Goal: Contribute content: Contribute content

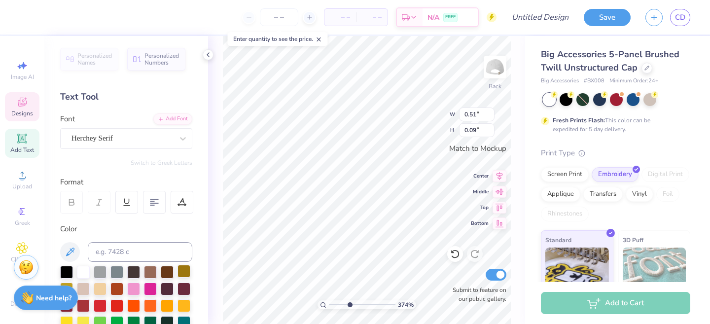
scroll to position [95, 0]
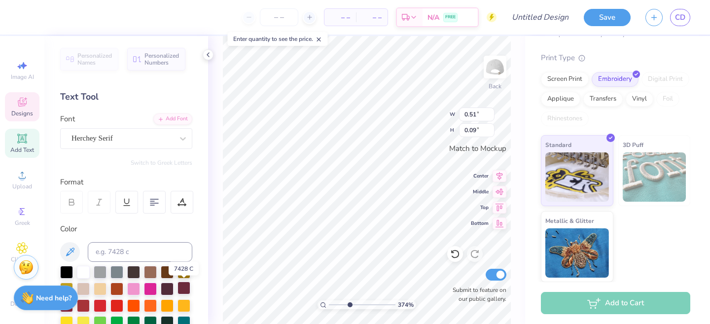
click at [184, 285] on div at bounding box center [184, 288] width 13 height 13
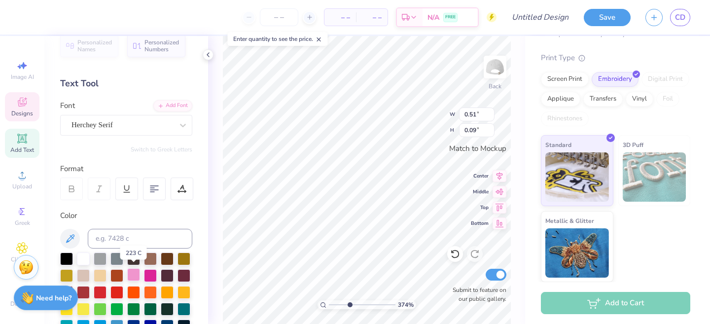
scroll to position [17, 0]
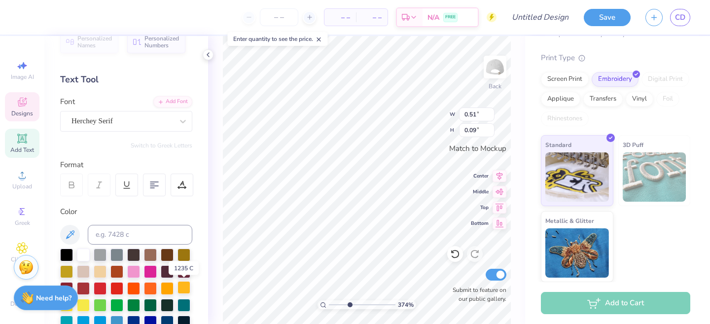
click at [182, 288] on div at bounding box center [184, 287] width 13 height 13
click at [285, 16] on input "number" at bounding box center [279, 17] width 38 height 18
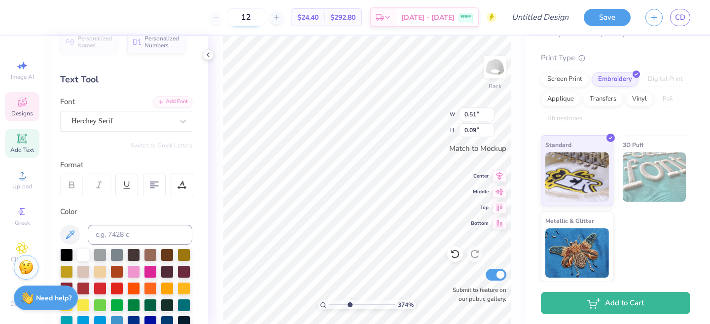
type input "1"
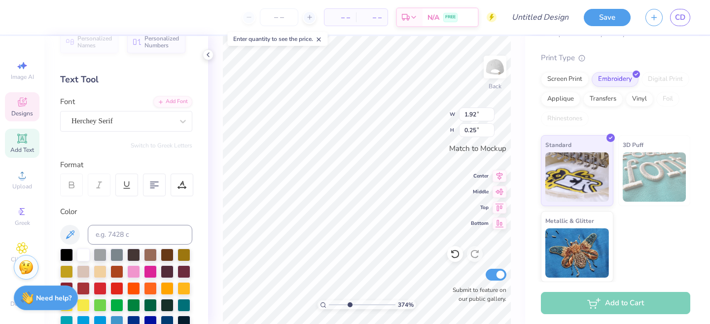
type input "1.92"
type input "0.25"
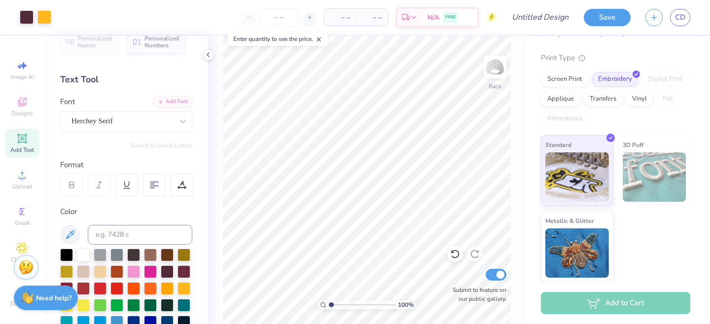
drag, startPoint x: 349, startPoint y: 303, endPoint x: 326, endPoint y: 302, distance: 22.7
type input "1"
click at [329, 302] on input "range" at bounding box center [362, 304] width 67 height 9
type input "4.04"
type input "1.07"
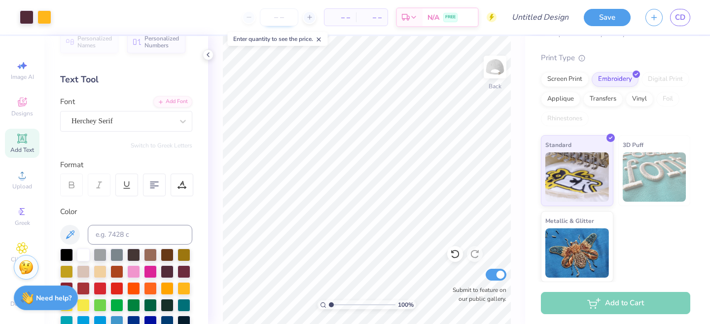
click at [284, 18] on input "number" at bounding box center [279, 17] width 38 height 18
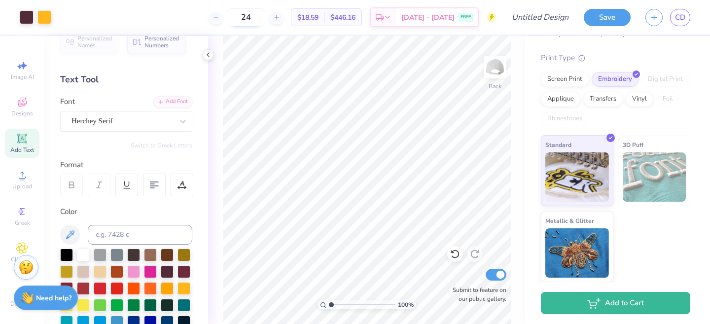
type input "2"
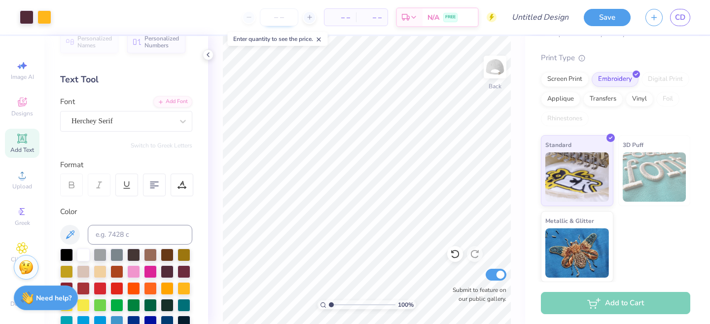
type input "2"
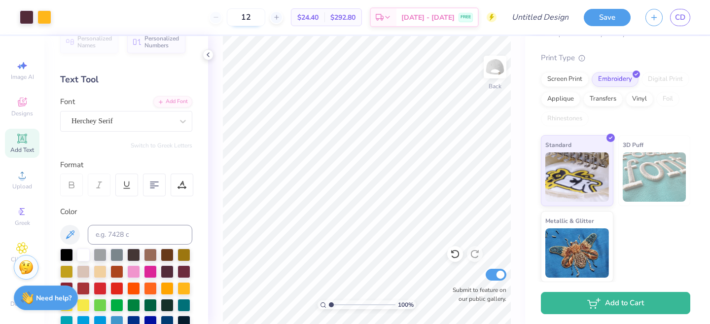
type input "1"
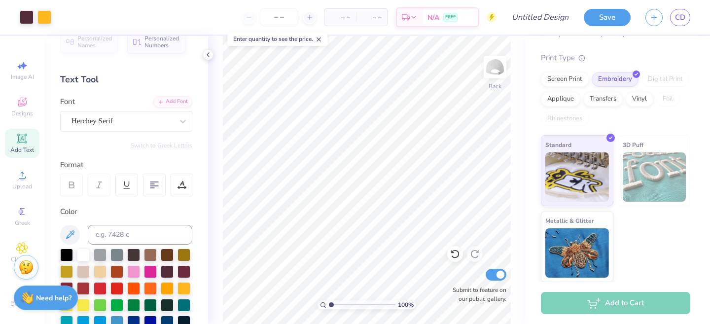
click at [322, 38] on icon at bounding box center [319, 39] width 7 height 7
click at [556, 22] on input "Design Title" at bounding box center [552, 17] width 48 height 20
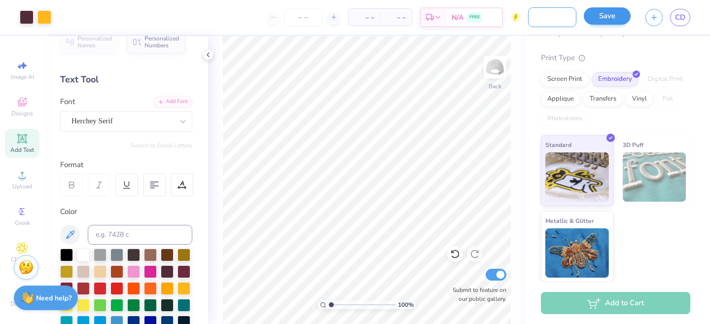
type input "Hat/Beanie Design"
click at [610, 15] on button "Save" at bounding box center [607, 15] width 47 height 17
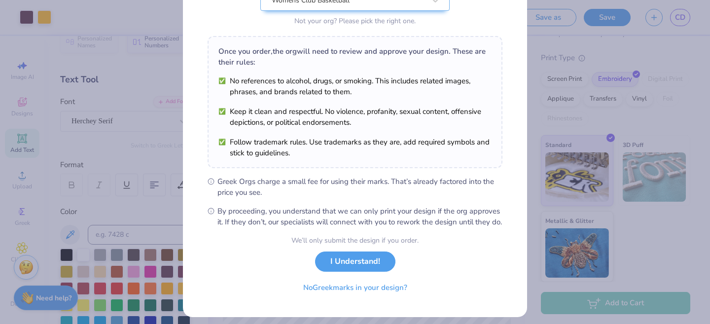
scroll to position [138, 0]
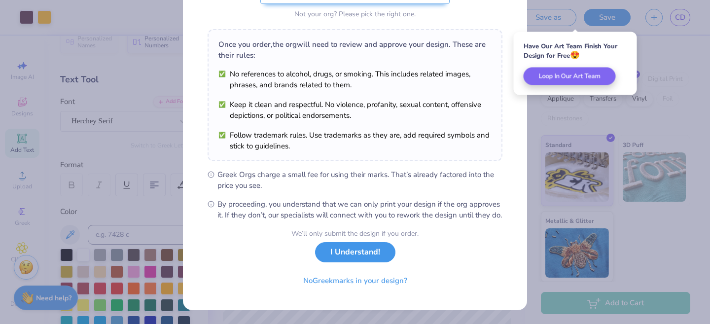
click at [364, 252] on button "I Understand!" at bounding box center [355, 252] width 80 height 20
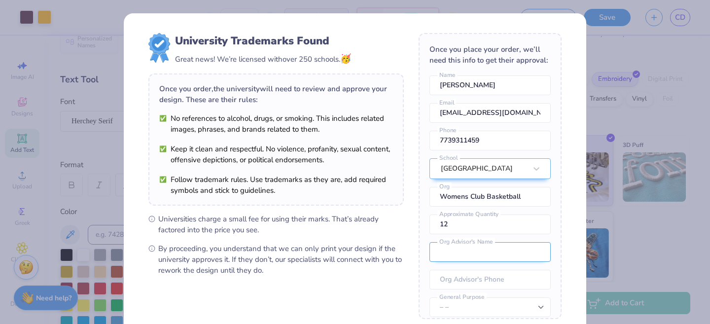
click at [465, 247] on input "text" at bounding box center [490, 252] width 121 height 20
type input "[PERSON_NAME]"
click at [495, 278] on input "tel" at bounding box center [490, 280] width 121 height 20
type input "[PHONE_NUMBER]"
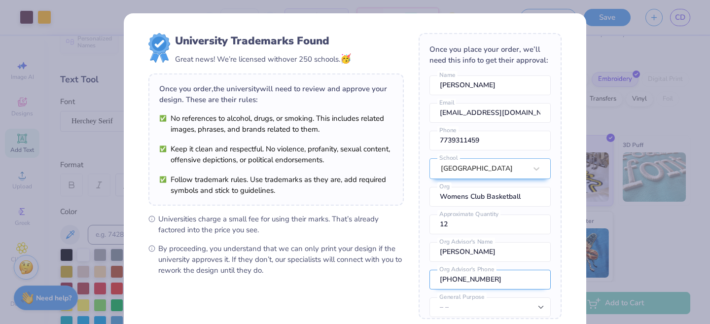
scroll to position [36, 0]
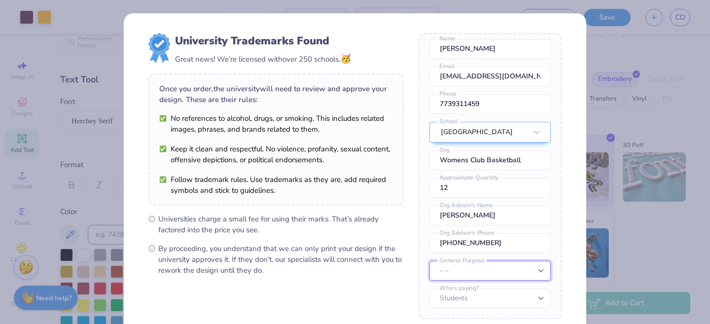
click at [505, 267] on select "– – Member apparel for registered Student Organization / Department / School Fu…" at bounding box center [490, 271] width 121 height 20
select select "Member apparel for registered Student Organization / Department / School"
click at [430, 261] on select "– – Member apparel for registered Student Organization / Department / School Fu…" at bounding box center [490, 271] width 121 height 20
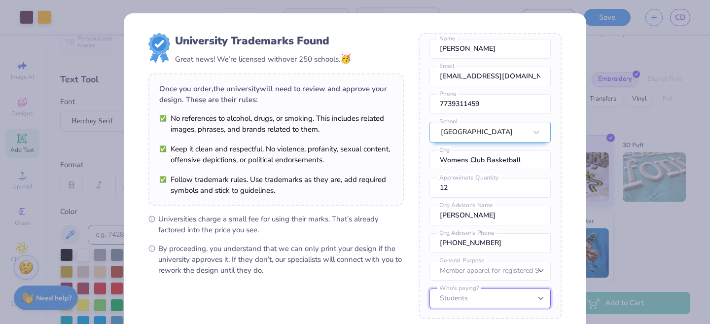
click at [504, 302] on select "Students University" at bounding box center [490, 299] width 121 height 20
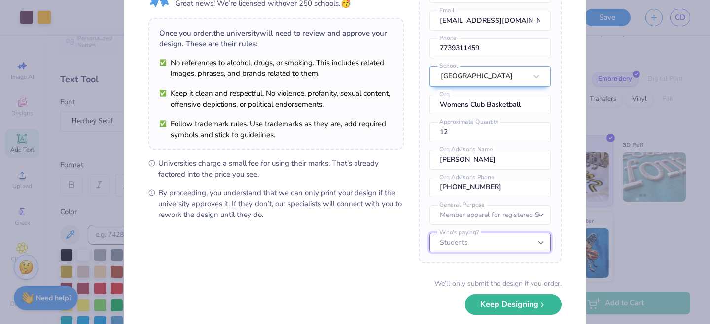
scroll to position [105, 0]
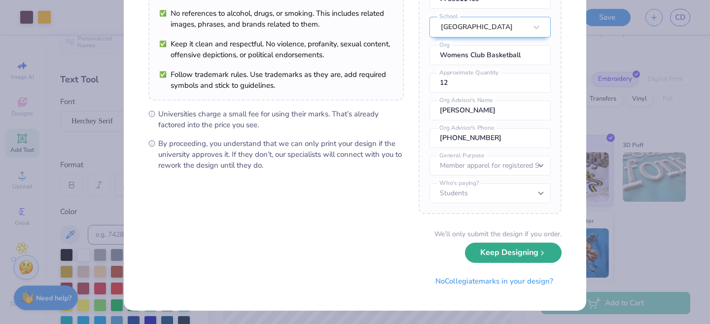
click at [486, 256] on button "Keep Designing" at bounding box center [513, 253] width 97 height 20
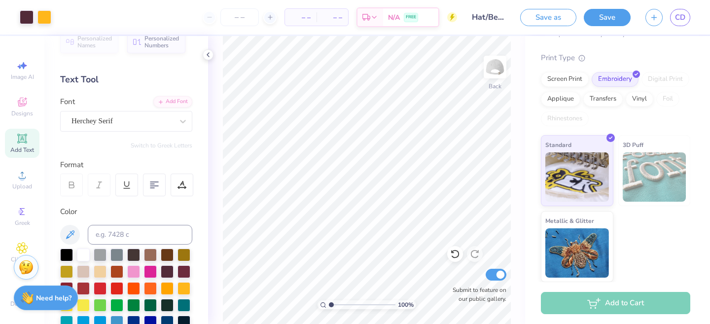
scroll to position [0, 0]
